Goal: Information Seeking & Learning: Check status

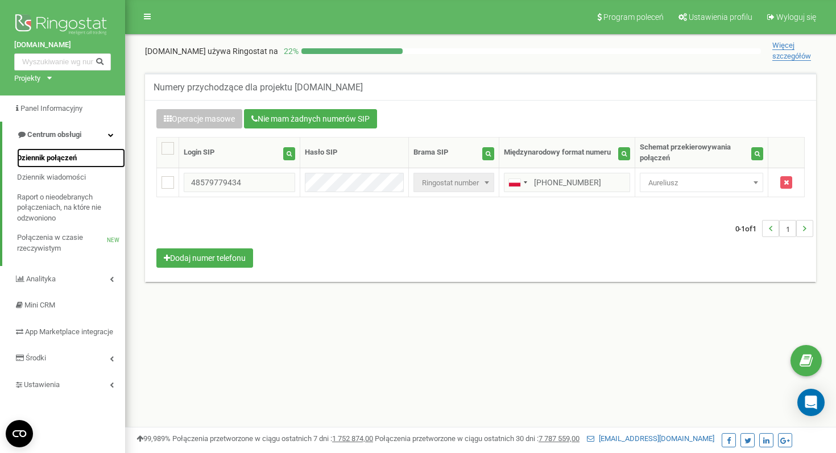
click at [44, 152] on link "Dziennik połączeń" at bounding box center [71, 158] width 108 height 20
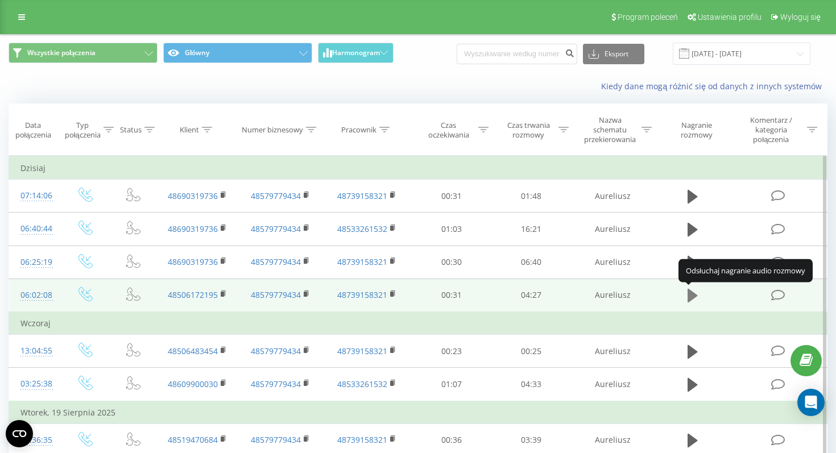
click at [692, 295] on icon at bounding box center [693, 296] width 10 height 14
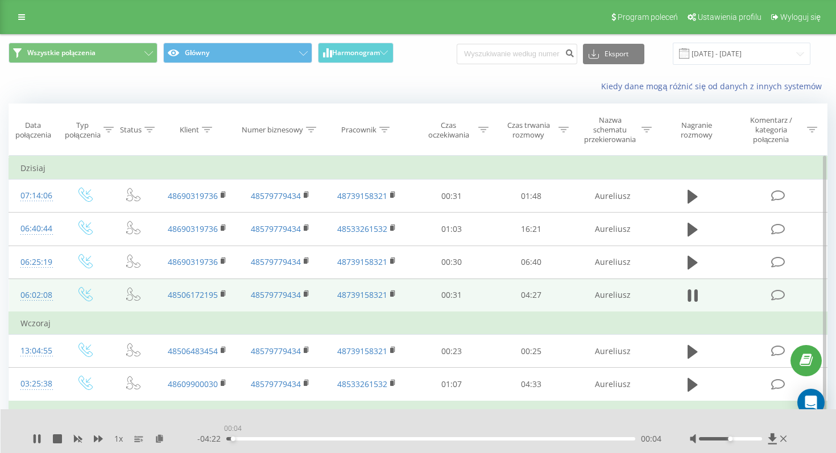
drag, startPoint x: 233, startPoint y: 440, endPoint x: 210, endPoint y: 445, distance: 23.3
click at [210, 445] on div "1 x - 04:22 00:04 00:04" at bounding box center [419, 432] width 836 height 44
click at [747, 444] on div at bounding box center [740, 438] width 100 height 11
click at [748, 437] on div at bounding box center [730, 438] width 63 height 3
drag, startPoint x: 756, startPoint y: 437, endPoint x: 776, endPoint y: 433, distance: 20.2
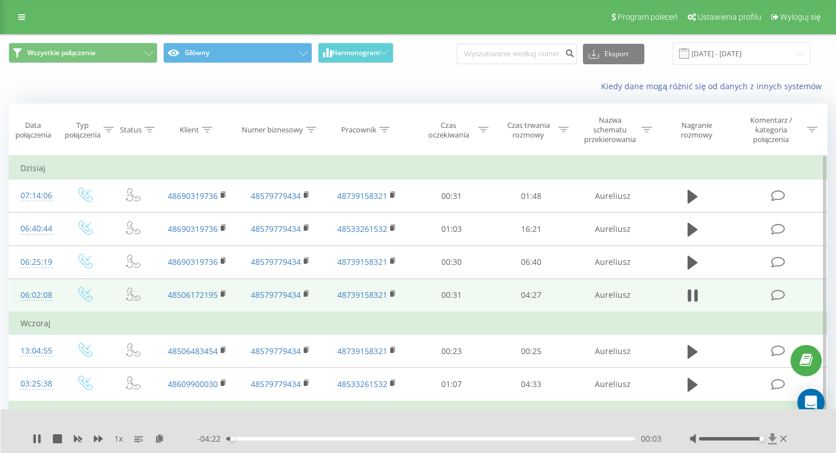
click at [776, 433] on div at bounding box center [740, 438] width 100 height 11
